Goal: Transaction & Acquisition: Purchase product/service

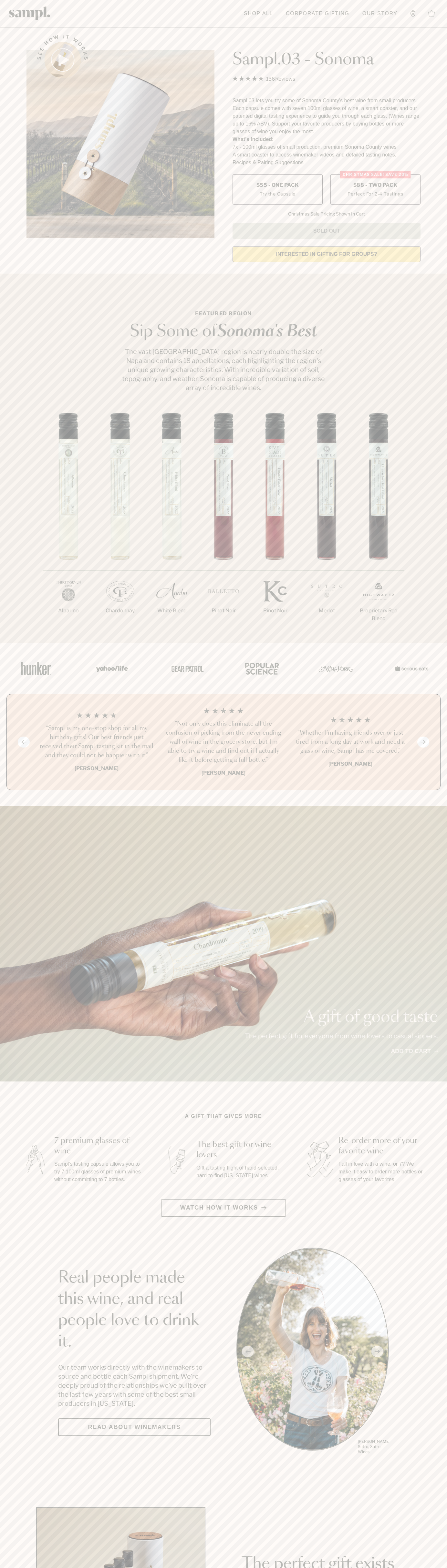
click at [375, 185] on span "$88 - Two Pack" at bounding box center [375, 185] width 44 height 7
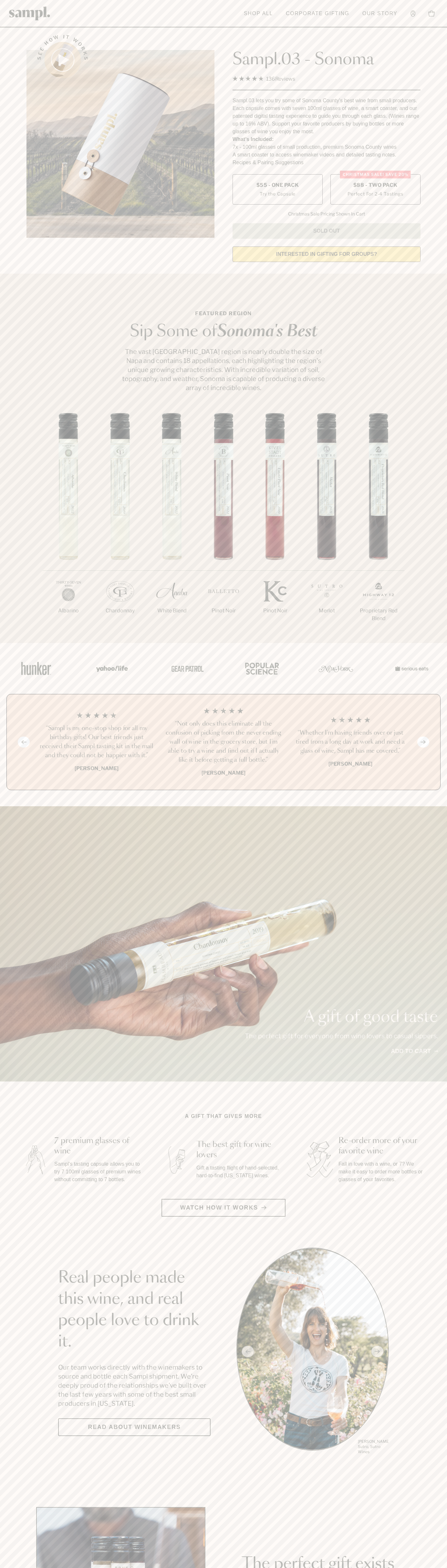
click at [223, 743] on h3 "“Not only does this eliminate all the confusion of picking from the never endin…" at bounding box center [223, 742] width 117 height 45
click at [366, 3] on header "Toggle navigation menu Shop All Corporate Gifting Our Story Account Story Shop …" at bounding box center [223, 14] width 447 height 28
click at [99, 1568] on html "Skip to main content Toggle navigation menu Shop All Corporate Gifting Our Stor…" at bounding box center [223, 1513] width 447 height 3027
click at [5, 877] on main "See how it works Sampl.03 - Sonoma 4.9 Rated 4.9 out of 5 stars 136 Reviews Cli…" at bounding box center [223, 1438] width 447 height 2876
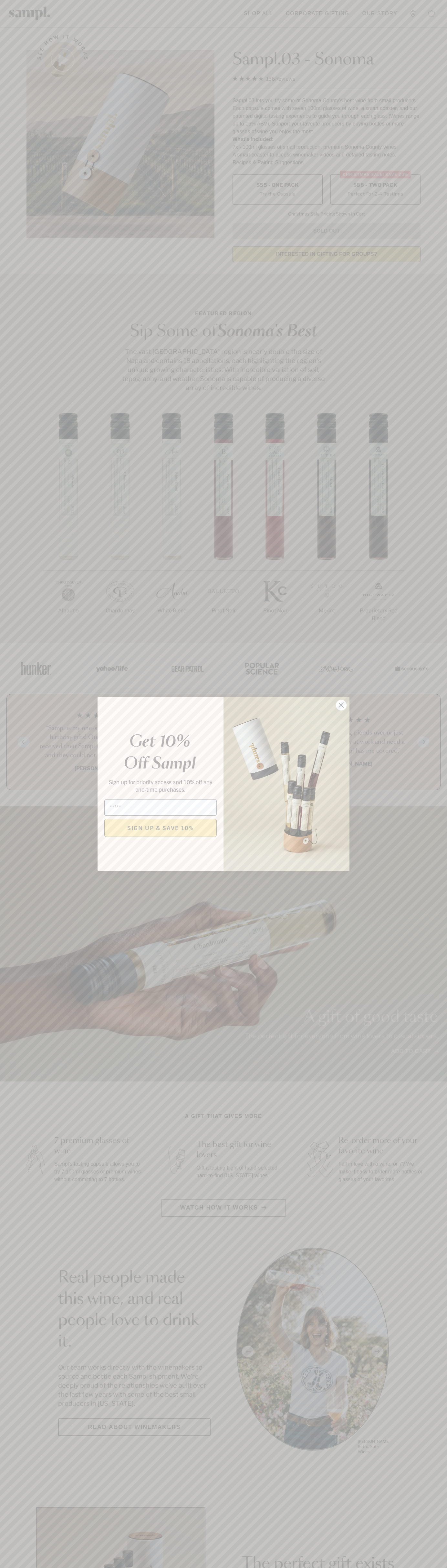
click at [341, 705] on icon "Close dialog" at bounding box center [341, 705] width 4 height 4
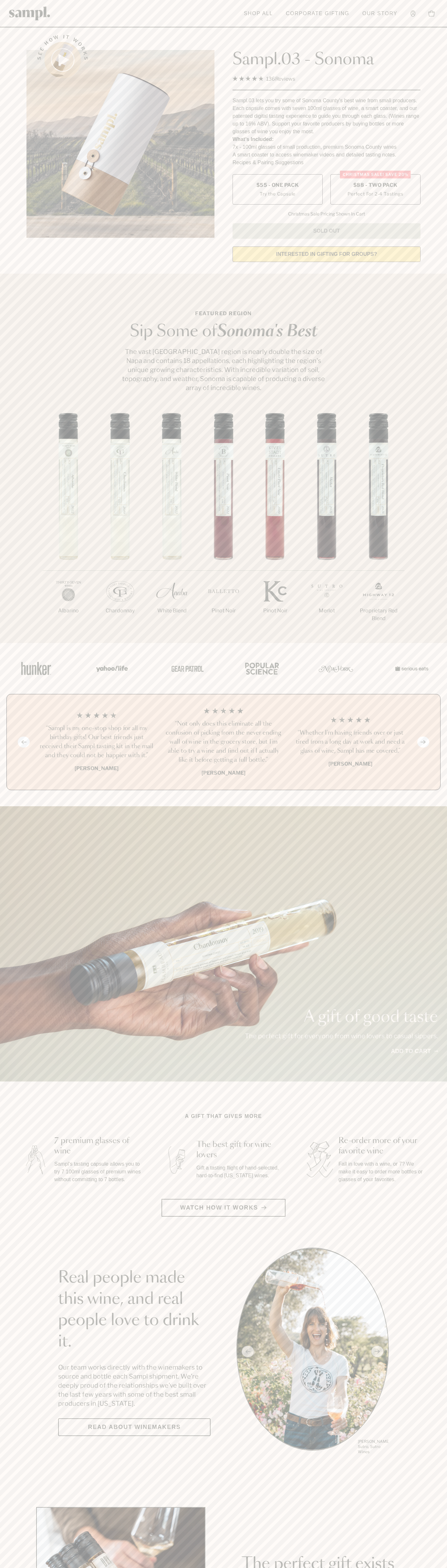
click at [375, 185] on span "$88 - Two Pack" at bounding box center [375, 185] width 44 height 7
click at [223, 743] on h3 "“Not only does this eliminate all the confusion of picking from the never endin…" at bounding box center [223, 742] width 117 height 45
